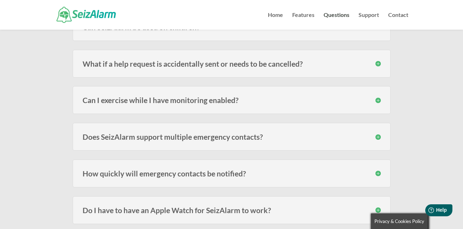
scroll to position [386, 0]
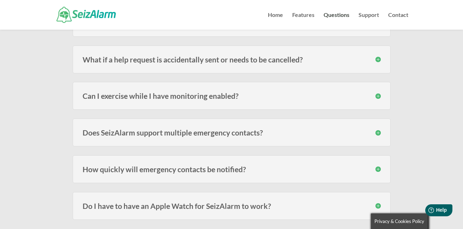
click at [148, 58] on h3 "What if a help request is accidentally sent or needs to be cancelled?" at bounding box center [232, 59] width 298 height 7
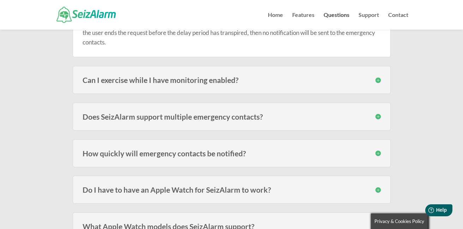
scroll to position [453, 0]
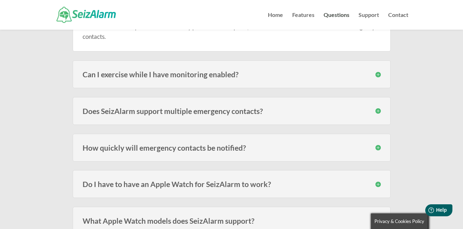
click at [153, 73] on h3 "Can I exercise while I have monitoring enabled?" at bounding box center [232, 74] width 298 height 7
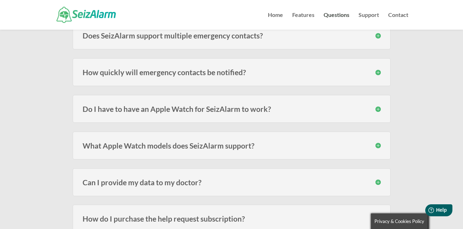
scroll to position [568, 0]
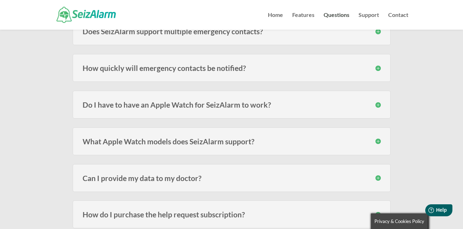
click at [153, 71] on h3 "How quickly will emergency contacts be notified?" at bounding box center [232, 67] width 298 height 7
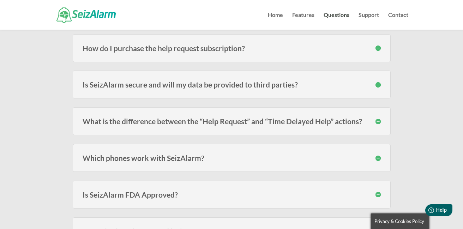
scroll to position [768, 0]
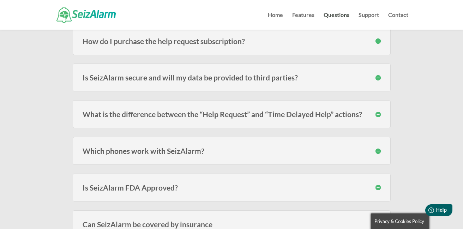
click at [187, 115] on h3 "What is the difference between the “Help Request” and “Time Delayed Help” actio…" at bounding box center [232, 113] width 298 height 7
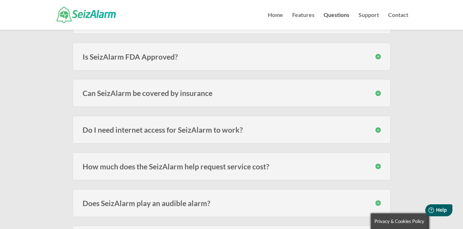
scroll to position [945, 0]
click at [177, 62] on div "Is SeizAlarm FDA Approved? SeizAlarm is not an FDA approved, certified or regis…" at bounding box center [232, 56] width 318 height 28
click at [165, 56] on h3 "Is SeizAlarm FDA Approved?" at bounding box center [232, 55] width 298 height 7
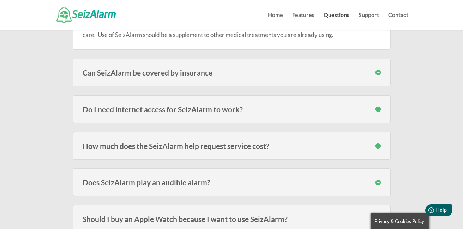
scroll to position [1001, 0]
click at [175, 76] on h3 "Can SeizAlarm be covered by insurance" at bounding box center [232, 71] width 298 height 7
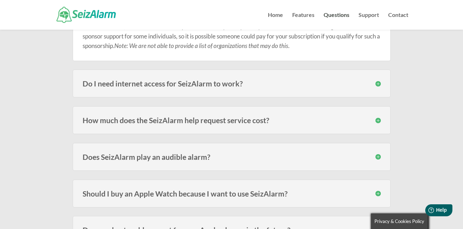
scroll to position [1063, 0]
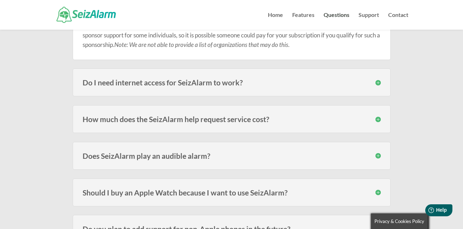
click at [186, 82] on h3 "Do I need internet access for SeizAlarm to work?" at bounding box center [232, 82] width 298 height 7
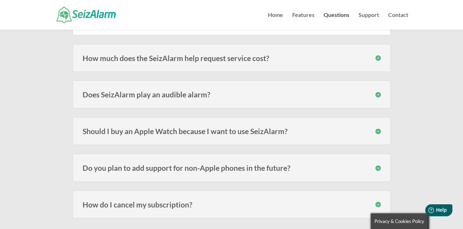
scroll to position [1165, 0]
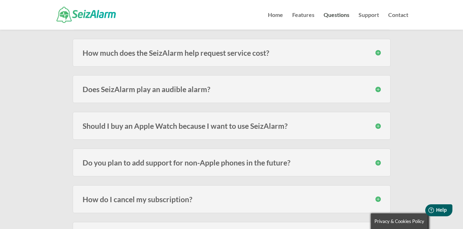
click at [190, 89] on h3 "Does SeizAlarm play an audible alarm?" at bounding box center [232, 88] width 298 height 7
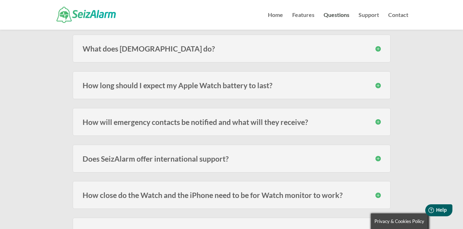
scroll to position [0, 0]
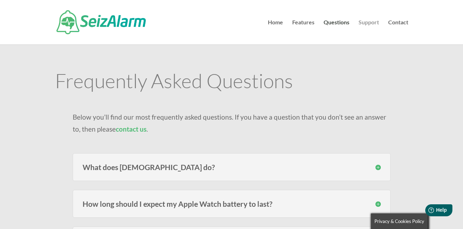
click at [365, 24] on link "Support" at bounding box center [368, 32] width 20 height 25
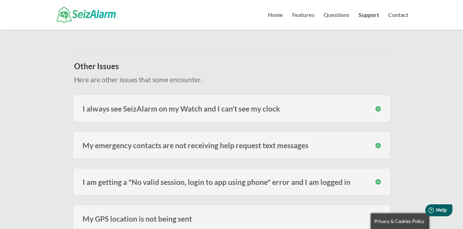
scroll to position [200, 0]
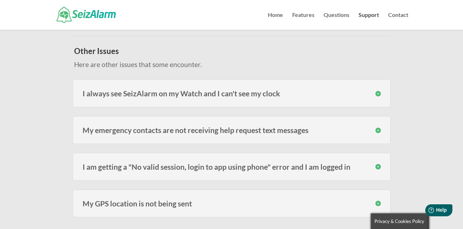
click at [234, 95] on h3 "I always see SeizAlarm on my Watch and I can't see my clock" at bounding box center [232, 93] width 298 height 7
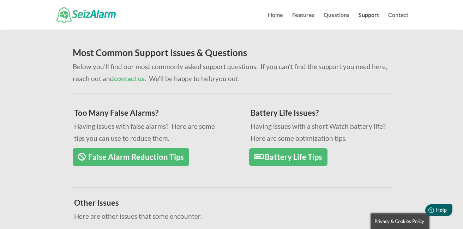
scroll to position [54, 0]
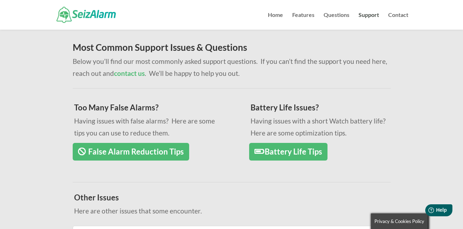
click at [295, 153] on link "Battery Life Tips" at bounding box center [288, 152] width 78 height 18
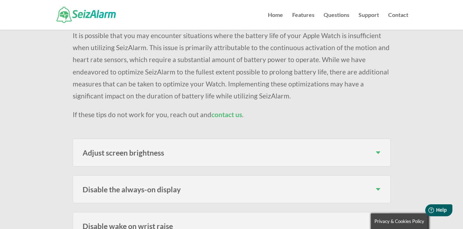
scroll to position [85, 0]
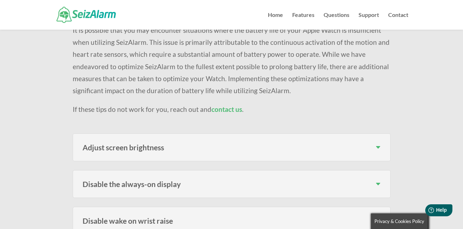
click at [127, 146] on h3 "Adjust screen brightness" at bounding box center [232, 147] width 298 height 7
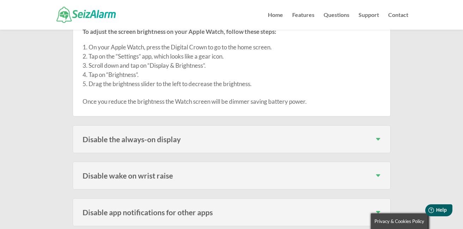
scroll to position [222, 0]
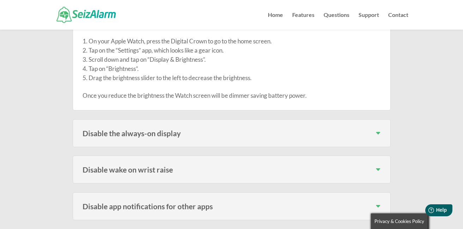
click at [128, 133] on h3 "Disable the always-on display" at bounding box center [232, 132] width 298 height 7
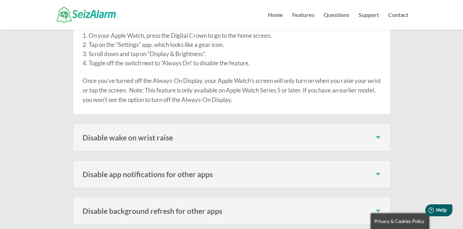
scroll to position [351, 0]
click at [130, 138] on h3 "Disable wake on wrist raise" at bounding box center [232, 136] width 298 height 7
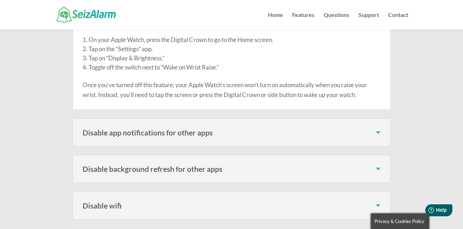
scroll to position [486, 0]
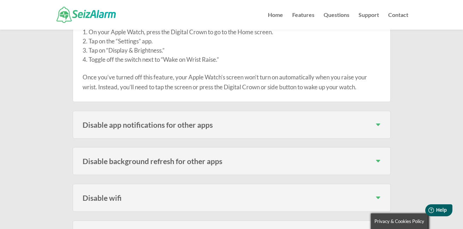
click at [128, 125] on h3 "Disable app notifications for other apps" at bounding box center [232, 124] width 298 height 7
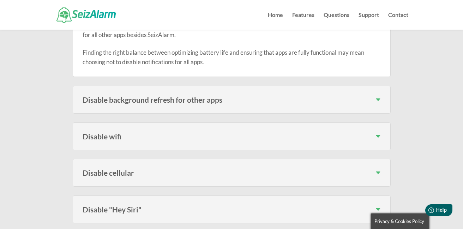
scroll to position [768, 0]
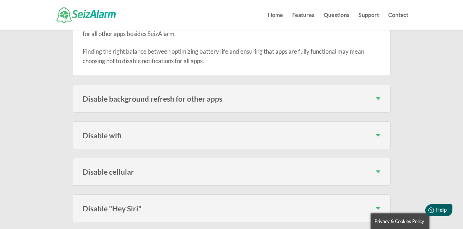
click at [131, 101] on h3 "Disable background refresh for other apps" at bounding box center [232, 98] width 298 height 7
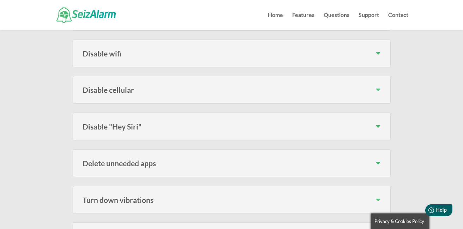
scroll to position [1022, 0]
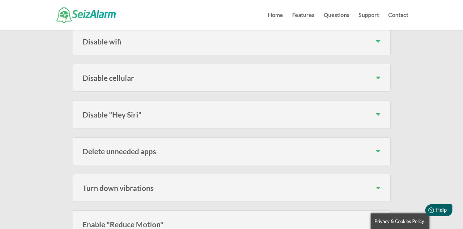
click at [123, 117] on h3 "Disable "Hey Siri"" at bounding box center [232, 114] width 298 height 7
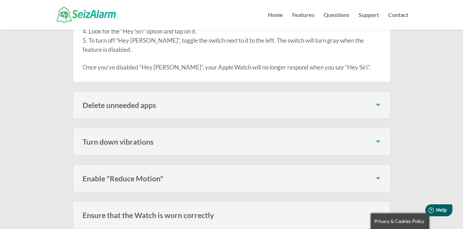
scroll to position [1166, 0]
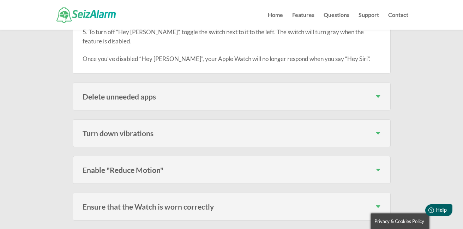
click at [115, 97] on h3 "Delete unneeded apps" at bounding box center [232, 96] width 298 height 7
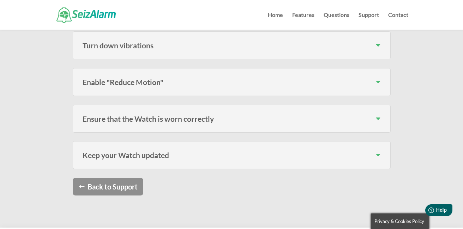
scroll to position [1331, 0]
click at [126, 80] on h3 "Enable "Reduce Motion"" at bounding box center [232, 81] width 298 height 7
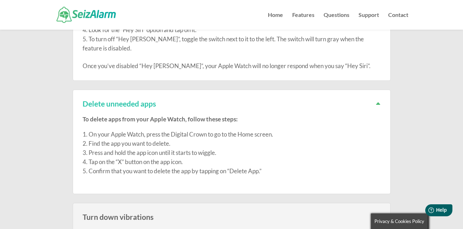
scroll to position [1132, 0]
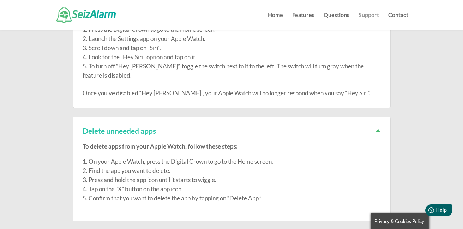
click at [367, 16] on link "Support" at bounding box center [368, 20] width 20 height 17
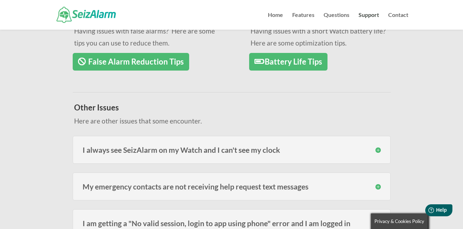
scroll to position [125, 0]
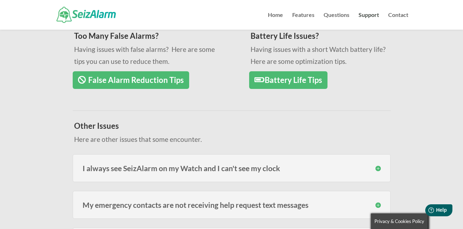
click at [256, 169] on h3 "I always see SeizAlarm on my Watch and I can't see my clock" at bounding box center [232, 167] width 298 height 7
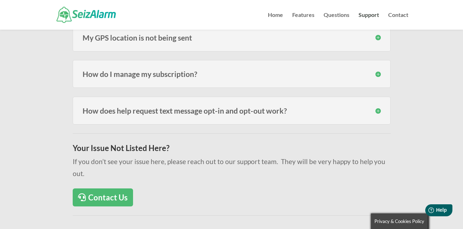
scroll to position [489, 0]
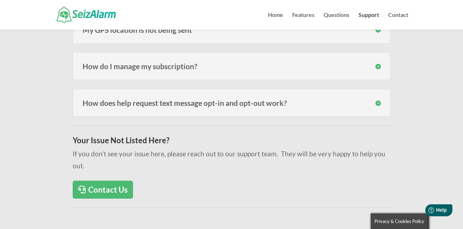
click at [111, 181] on link "Contact Us" at bounding box center [103, 190] width 60 height 18
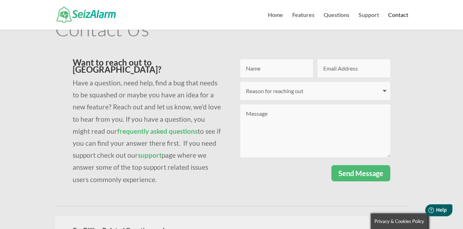
scroll to position [29, 0]
